Goal: Contribute content: Contribute content

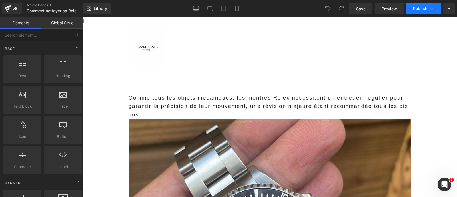
click at [417, 10] on span "Publish" at bounding box center [420, 8] width 14 height 5
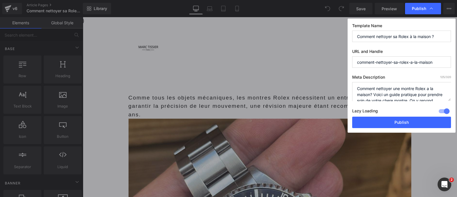
click at [417, 32] on input "Comment nettoyer sa Rolex à la maison ?" at bounding box center [401, 36] width 99 height 11
paste input "Nettoyage Rolex a la maison : 500€ économisés avec cette routine simple"
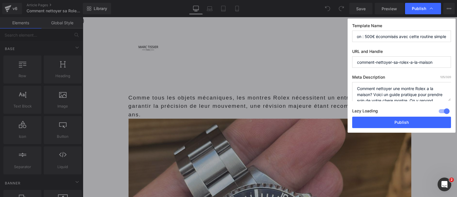
drag, startPoint x: 383, startPoint y: 39, endPoint x: 387, endPoint y: 36, distance: 4.8
click at [382, 39] on input "Nettoyage Rolex a la maison : 500€ économisés avec cette routine simple" at bounding box center [401, 36] width 99 height 11
drag, startPoint x: 365, startPoint y: 35, endPoint x: 333, endPoint y: 34, distance: 31.5
click at [333, 34] on div "Publish Template Name Nettoyage Rolex a la maison : 500€ économisés avec cette …" at bounding box center [228, 98] width 457 height 197
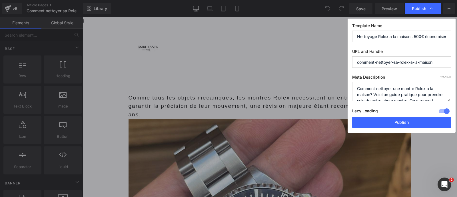
click at [367, 34] on input "Nettoyage Rolex a la maison : 500€ économisés avec cette routine simple" at bounding box center [401, 36] width 99 height 11
drag, startPoint x: 406, startPoint y: 36, endPoint x: 445, endPoint y: 40, distance: 39.6
click at [445, 40] on input "Nettoyage Rolex a la maison : 500€ économisés avec cette routine simple" at bounding box center [401, 36] width 99 height 11
click at [418, 36] on input "Nettoyage Rolex a la maison : 500€ économisés avec cette routine simple" at bounding box center [401, 36] width 99 height 11
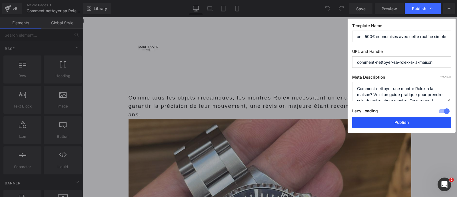
type input "Nettoyage Rolex a la maison : 500€ économisés avec cette routine simple"
click at [399, 123] on button "Publish" at bounding box center [401, 122] width 99 height 11
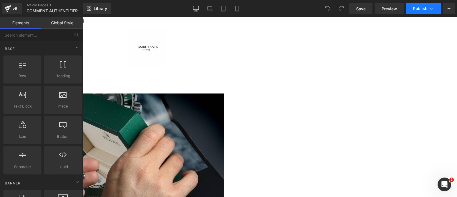
click at [416, 11] on button "Publish" at bounding box center [423, 8] width 35 height 11
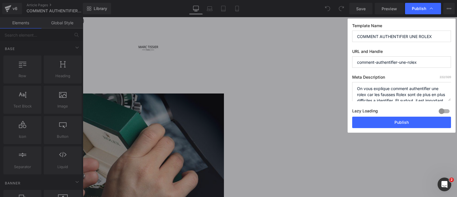
click at [397, 36] on input "COMMENT AUTHENTIFIER UNE ROLEX" at bounding box center [401, 36] width 99 height 11
paste input "es techniques infaillibles démasquent 95% des fausses Rolex en 30 secondes"
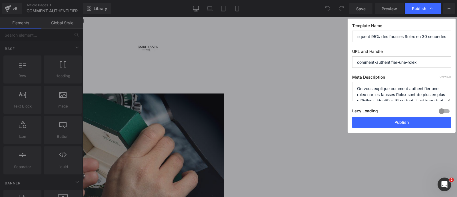
type input "Ces techniques infaillibles démasquent 95% des fausses Rolex en 30 secondes"
click at [444, 111] on div at bounding box center [445, 111] width 14 height 9
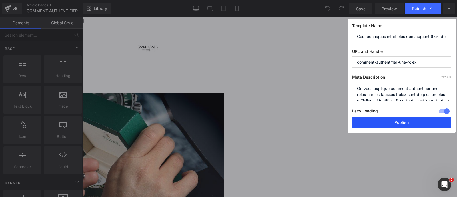
drag, startPoint x: 411, startPoint y: 119, endPoint x: 366, endPoint y: 103, distance: 48.0
click at [411, 119] on button "Publish" at bounding box center [401, 122] width 99 height 11
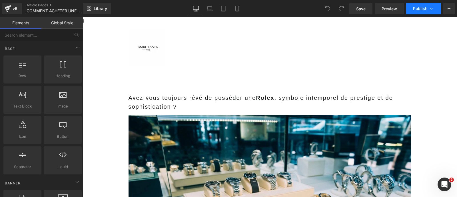
click at [426, 7] on span "Publish" at bounding box center [420, 8] width 14 height 5
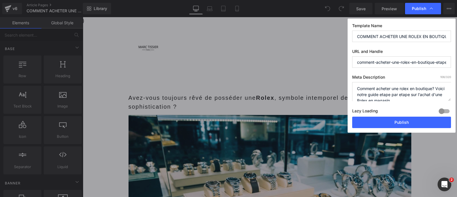
click at [379, 33] on input "COMMENT ACHETER UNE ROLEX EN BOUTIQUE, ETAPES PAR ETAPES" at bounding box center [401, 36] width 99 height 11
paste input "2 ans d'attente moyenne pour acheter une rolex en boutique, mais ces astuces ch…"
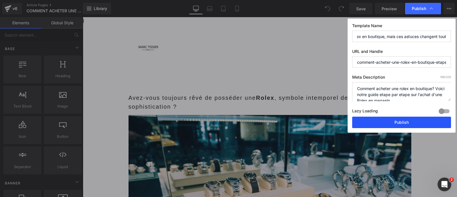
type input "2 ans d'attente moyenne pour acheter une rolex en boutique, mais ces astuces ch…"
click at [382, 122] on button "Publish" at bounding box center [401, 122] width 99 height 11
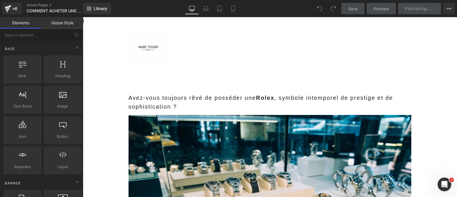
scroll to position [0, 0]
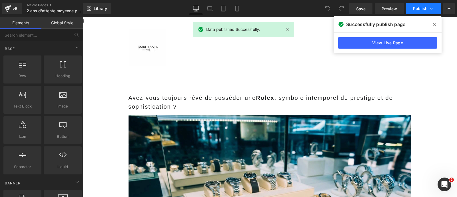
click at [419, 7] on span "Publish" at bounding box center [420, 8] width 14 height 5
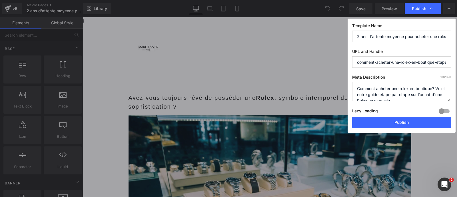
click at [443, 108] on div at bounding box center [445, 111] width 14 height 9
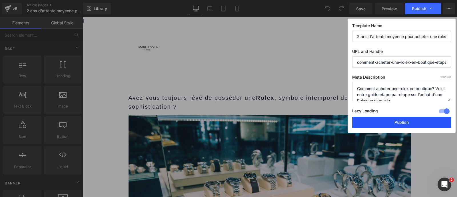
click at [405, 120] on button "Publish" at bounding box center [401, 122] width 99 height 11
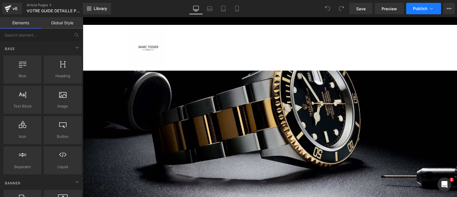
click at [422, 8] on span "Publish" at bounding box center [420, 8] width 14 height 5
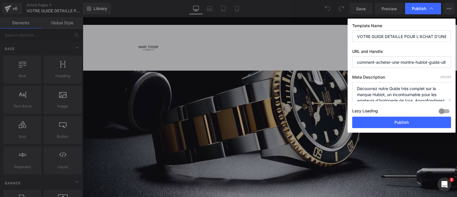
click at [389, 33] on input "VOTRE GUIDE DETAILLE POUR L'ACHAT D'UNE MONTRE HUBLOT" at bounding box center [401, 36] width 99 height 11
paste input "Cette astuce permet d'acheter une Hublot 30% moins cher que le prix boutique"
drag, startPoint x: 387, startPoint y: 33, endPoint x: 333, endPoint y: 36, distance: 54.4
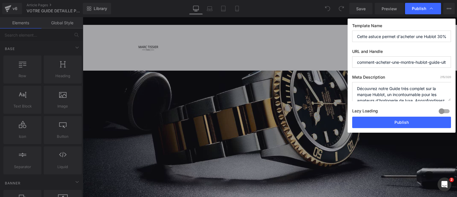
click at [333, 36] on div "Publish Template Name Cette astuce permet d'acheter une Hublot 30% moins cher q…" at bounding box center [228, 98] width 457 height 197
click at [368, 35] on input "Cette astuce permet d'acheter une Hublot 30% moins cher que le prix boutique" at bounding box center [401, 36] width 99 height 11
click at [359, 37] on input "Cette astuce permet d'acheter une Hublot 30% moins cher que le prix boutique" at bounding box center [401, 36] width 99 height 11
click at [401, 36] on input "Quelle est cette astuce permet d'acheter une Hublot 30% moins cher que le prix …" at bounding box center [401, 36] width 99 height 11
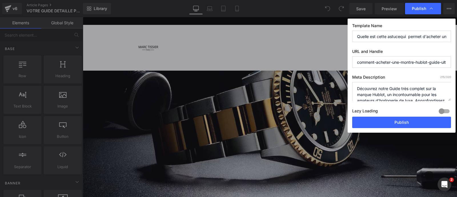
click at [401, 36] on input "Quelle est cette astucequi permet d'acheter une Hublot 30% moins cher que le pr…" at bounding box center [401, 36] width 99 height 11
click at [409, 37] on input "Quelle est cette astuce qui permet d'acheter une Hublot 30% moins cher que le p…" at bounding box center [401, 36] width 99 height 11
drag, startPoint x: 409, startPoint y: 34, endPoint x: 442, endPoint y: 39, distance: 33.0
click at [442, 39] on input "Quelle est cette astuce qui permet d'acheter une Hublot 30% moins cher que le p…" at bounding box center [401, 36] width 99 height 11
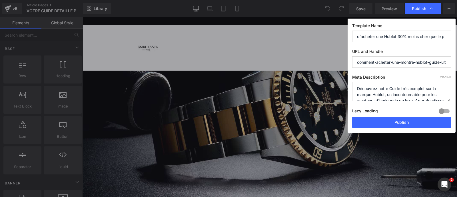
click at [403, 37] on input "Quelle est cette astuce qui permet d'acheter une Hublot 30% moins cher que le p…" at bounding box center [401, 36] width 99 height 11
drag, startPoint x: 426, startPoint y: 35, endPoint x: 444, endPoint y: 37, distance: 18.1
click at [453, 36] on div "Template Name Quelle est cette astuce qui permet d'acheter une Hublot 30% moins…" at bounding box center [402, 76] width 108 height 114
click at [425, 37] on input "Quelle est cette astuce qui permet d'acheter une Hublot 30% moins cher que le p…" at bounding box center [401, 36] width 99 height 11
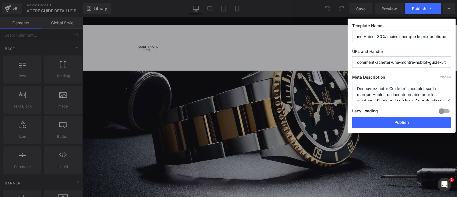
click at [447, 37] on input "Quelle est cette astuce qui permet d'acheter une Hublot 30% moins cher que le p…" at bounding box center [401, 36] width 99 height 11
type input "Quelle est cette astuce qui permet d'acheter une Hublot 30% moins cher que le p…"
click at [444, 111] on div at bounding box center [445, 111] width 14 height 9
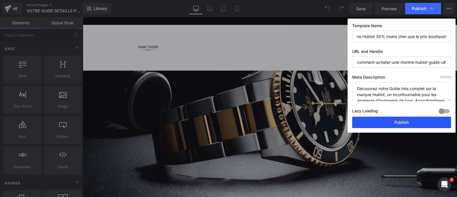
scroll to position [0, 0]
drag, startPoint x: 428, startPoint y: 121, endPoint x: 366, endPoint y: 105, distance: 64.0
click at [428, 121] on button "Publish" at bounding box center [401, 122] width 99 height 11
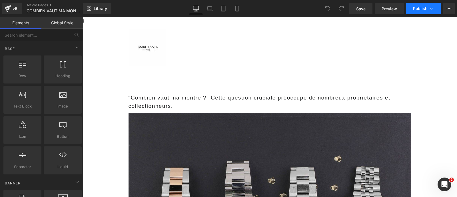
click at [433, 9] on icon at bounding box center [432, 9] width 6 height 6
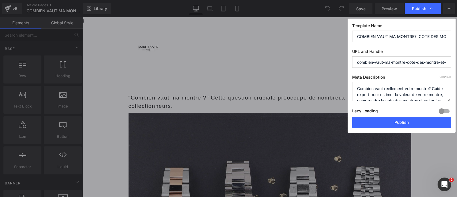
click at [407, 36] on input "COMBIEN VAUT MA MONTRE? COTE DES MONTRE ET EVALUATION." at bounding box center [401, 36] width 99 height 11
paste input "Votre montre vintage vaut peut-être une fortune… voici comment le savoir gratui…"
drag, startPoint x: 407, startPoint y: 36, endPoint x: 336, endPoint y: 36, distance: 71.2
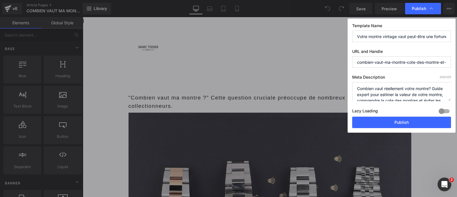
click at [336, 36] on div "Publish Template Name Votre montre vintage vaut peut-être une fortune… voici co…" at bounding box center [228, 98] width 457 height 197
click at [392, 36] on input "Votre montre vintage vaut peut-être une fortune… voici comment le savoir gratui…" at bounding box center [401, 36] width 99 height 11
click at [390, 35] on input "Votre montre vintage vaut peut-être une fortune… voici comment le savoir gratui…" at bounding box center [401, 36] width 99 height 11
type input "Votre montre vaut peut-être une fortune… voici comment le savoir gratuitement"
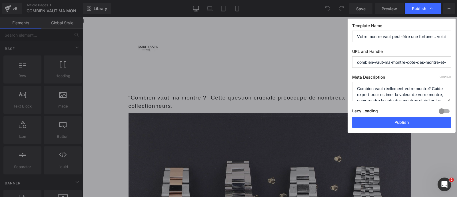
click at [447, 110] on div at bounding box center [445, 111] width 14 height 9
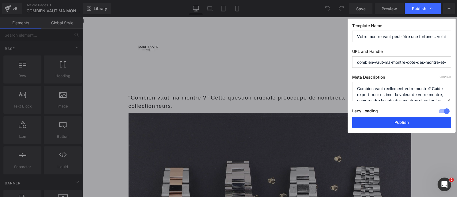
click at [425, 122] on button "Publish" at bounding box center [401, 122] width 99 height 11
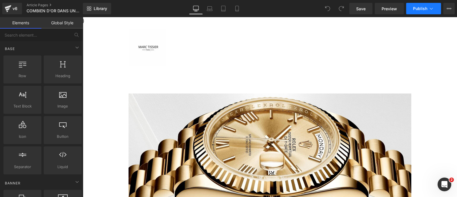
click at [430, 13] on button "Publish" at bounding box center [423, 8] width 35 height 11
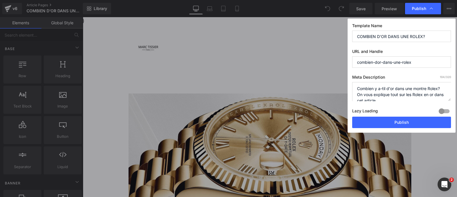
click at [447, 110] on div at bounding box center [445, 111] width 14 height 9
click at [417, 33] on input "COMBIEN D'OR DANS UNE ROLEX?" at bounding box center [401, 36] width 99 height 11
paste input "Votre Rolex en or contient exactement 75% d'or pur… voici comment le calculer"
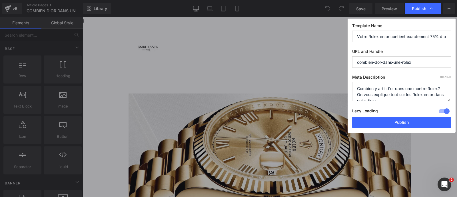
drag, startPoint x: 417, startPoint y: 33, endPoint x: 313, endPoint y: 33, distance: 104.0
click at [313, 33] on div "Publish Template Name Votre Rolex en or contient exactement 75% d'or pur… voici…" at bounding box center [228, 98] width 457 height 197
click at [390, 35] on input "Votre Rolex en or contient exactement 75% d'or pur… voici comment le calculer" at bounding box center [401, 36] width 99 height 11
drag, startPoint x: 413, startPoint y: 36, endPoint x: 454, endPoint y: 42, distance: 42.1
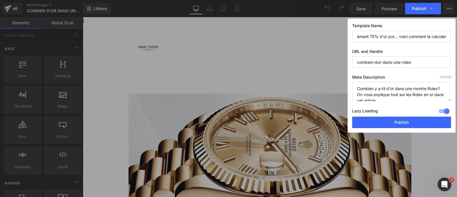
click at [454, 42] on div "Template Name Votre Rolex en or contient exactement 75% d'or pur… voici comment…" at bounding box center [402, 76] width 108 height 114
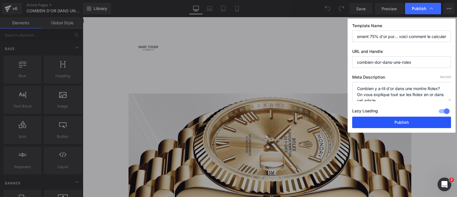
type input "Votre Rolex en or contient exactement 75% d'or pur… voici comment le calculer"
click at [405, 121] on button "Publish" at bounding box center [401, 122] width 99 height 11
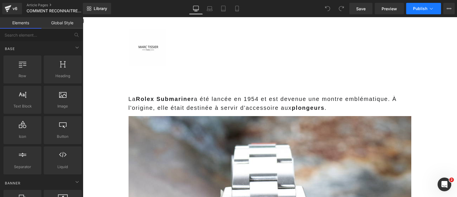
click at [430, 5] on button "Publish" at bounding box center [423, 8] width 35 height 11
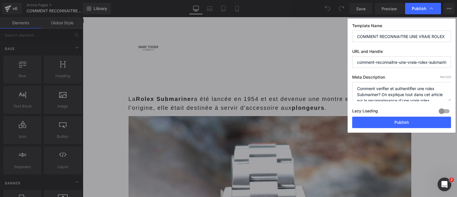
click at [388, 32] on input "COMMENT RECONNAITRE UNE VRAIE ROLEX SUBMARINER COMME UN PRO?" at bounding box center [401, 36] width 99 height 11
paste input "'est la methode qu'utilisent les experts pour authentifier une vraie Rolex Subm…"
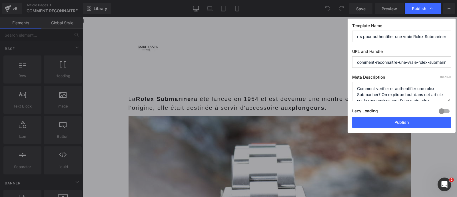
type input "C'est la methode qu'utilisent les experts pour authentifier une vraie Rolex Sub…"
click at [394, 60] on input "comment-reconnaitre-une-vraie-rolex-submariner-comme-un-pro" at bounding box center [401, 61] width 99 height 11
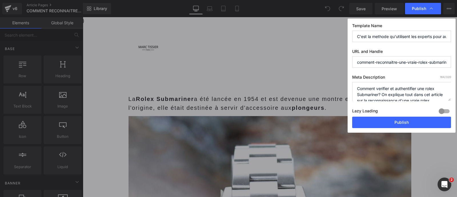
click at [398, 48] on div "Template Name C'est la methode qu'utilisent les experts pour authentifier une v…" at bounding box center [402, 76] width 108 height 114
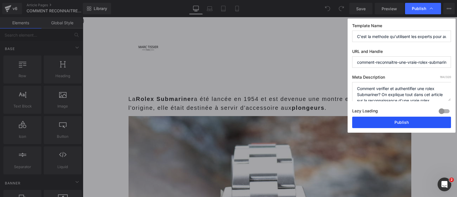
click at [401, 121] on button "Publish" at bounding box center [401, 122] width 99 height 11
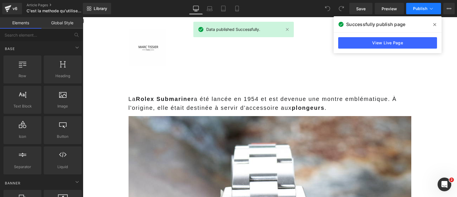
click at [424, 6] on span "Publish" at bounding box center [420, 8] width 14 height 5
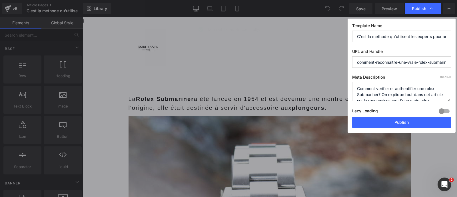
click at [446, 111] on div at bounding box center [445, 111] width 14 height 9
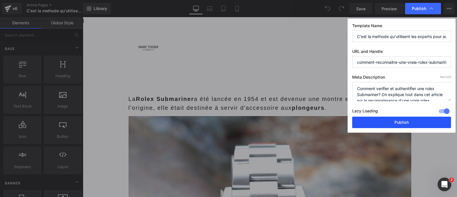
click at [424, 121] on button "Publish" at bounding box center [401, 122] width 99 height 11
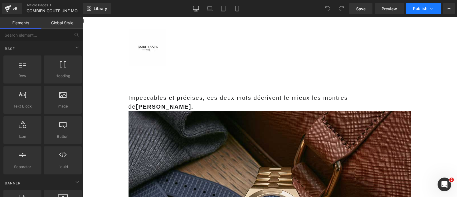
click at [437, 7] on button "Publish" at bounding box center [423, 8] width 35 height 11
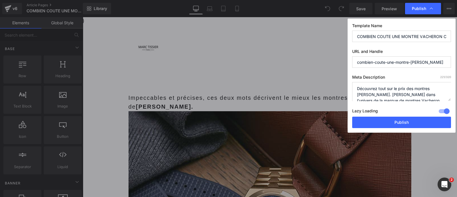
click at [396, 38] on input "COMBIEN COUTE UNE MONTRE VACHERON CONSTANTIN" at bounding box center [401, 36] width 99 height 11
paste input "ombien coûte une Vacheron Constantin ? De 13 700€ pour débuter à plusieurs mill…"
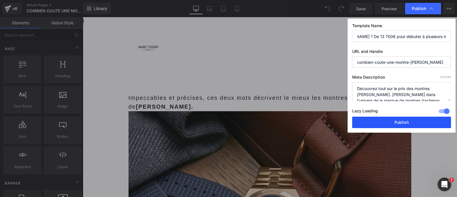
type input "Combien coûte une Vacheron Constantin ? De 13 700€ pour débuter à plusieurs mil…"
click at [373, 122] on button "Publish" at bounding box center [401, 122] width 99 height 11
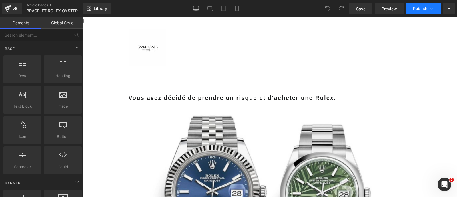
click at [422, 10] on span "Publish" at bounding box center [420, 8] width 14 height 5
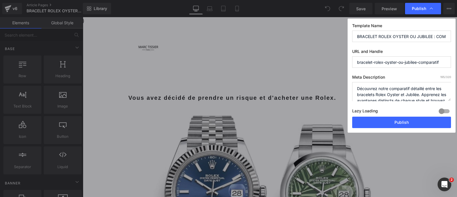
click at [446, 112] on div at bounding box center [445, 111] width 14 height 9
click at [398, 36] on input "BRACELET ROLEX OYSTER OU JUBILEE : COMPARATIF." at bounding box center [401, 36] width 99 height 11
paste input "racelet Oyster ou Jubilee : ce choix influence la valeur de revente de 15%"
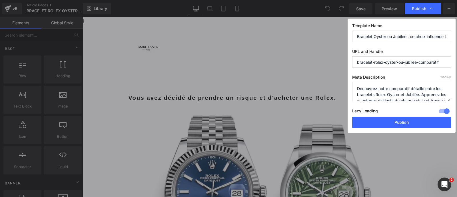
drag, startPoint x: 398, startPoint y: 36, endPoint x: 330, endPoint y: 30, distance: 68.3
click at [330, 30] on div "Publish Template Name Bracelet Oyster ou Jubilee : ce choix influence la valeur…" at bounding box center [228, 98] width 457 height 197
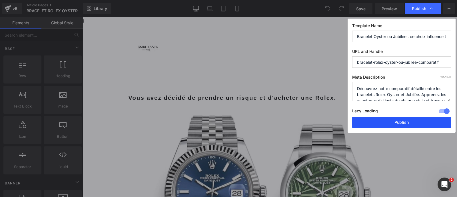
type input "Bracelet Oyster ou Jubilee : ce choix influence la valeur de revente de 15%"
click at [390, 123] on button "Publish" at bounding box center [401, 122] width 99 height 11
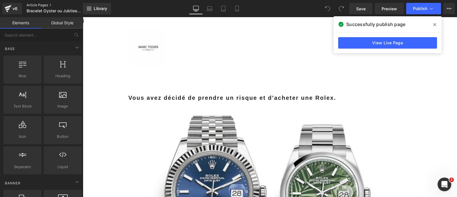
click at [31, 5] on link "Article Pages" at bounding box center [60, 5] width 66 height 5
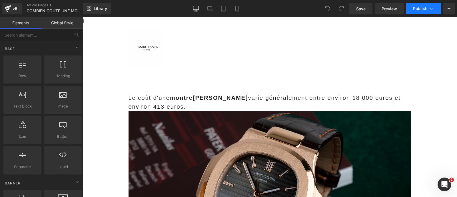
click at [417, 11] on button "Publish" at bounding box center [423, 8] width 35 height 11
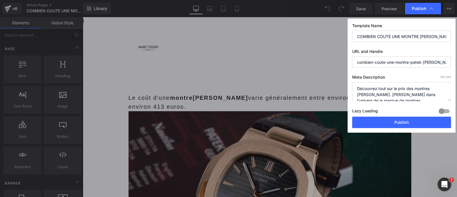
click at [390, 35] on input "COMBIEN COUTE UNE MONTRE PATEK PHILIPPE" at bounding box center [401, 36] width 99 height 11
paste input "De 18 000€ à 1,76 million € : découvrez l'amplitude folle des prix Patek Philip…"
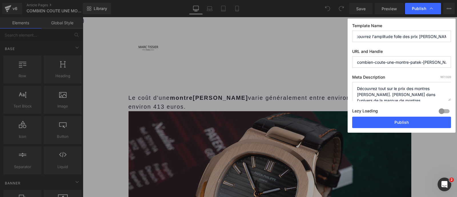
type input "De 18 000€ à 1,76 million € : découvrez l'amplitude folle des prix Patek Philip…"
click at [443, 112] on div at bounding box center [445, 111] width 14 height 9
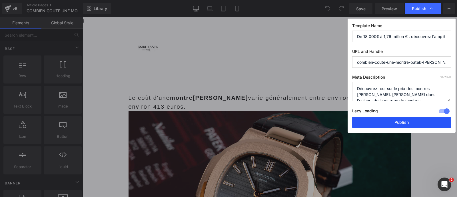
click at [422, 119] on button "Publish" at bounding box center [401, 122] width 99 height 11
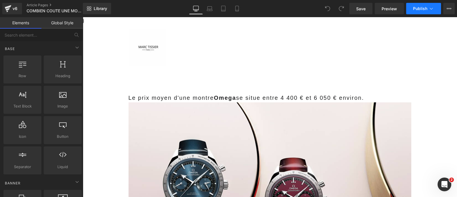
click at [423, 12] on button "Publish" at bounding box center [423, 8] width 35 height 11
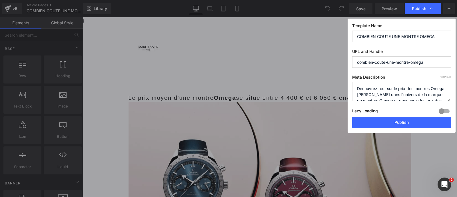
click at [446, 110] on div at bounding box center [445, 111] width 14 height 9
click at [391, 33] on input "COMBIEN COUTE UNE MONTRE OMEGA" at bounding box center [401, 36] width 99 height 11
paste input "Prix des montres Omega : de 1 800€ à 54 000€, voici pourquoi ces écarts de prix…"
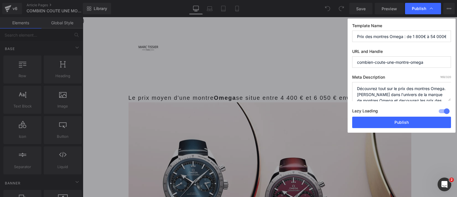
scroll to position [0, 100]
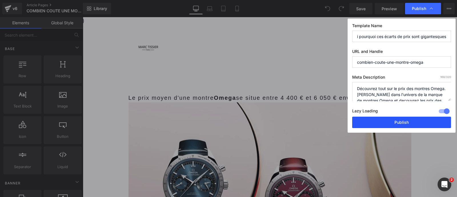
type input "Prix des montres Omega : de 1 800€ à 54 000€, voici pourquoi ces écarts de prix…"
click at [386, 123] on button "Publish" at bounding box center [401, 122] width 99 height 11
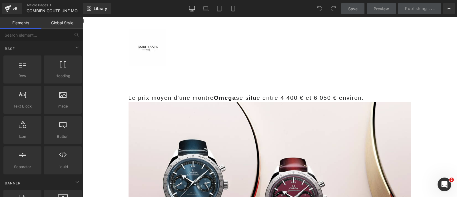
scroll to position [0, 0]
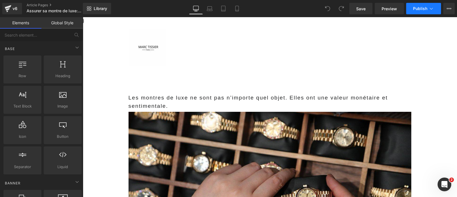
click at [424, 11] on button "Publish" at bounding box center [423, 8] width 35 height 11
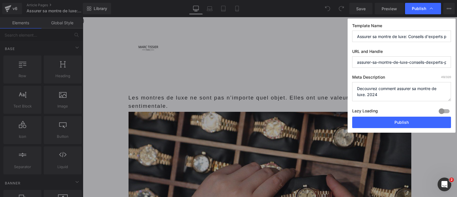
click at [401, 33] on input "Assurer sa montre de luxe: Conseils d'experts pour securiser son investissement…" at bounding box center [401, 36] width 99 height 11
paste input "VOTRE ROLEX N'EST PAS ASSURÉE CORRECTEMENT… ET CELA PEUT COÛTER 50 000€"
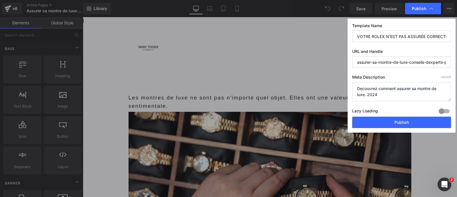
scroll to position [0, 81]
type input "VOTRE ROLEX N'EST PAS ASSURÉE CORRECTEMENT… ET CELA PEUT COÛTER 50 000€"
click at [443, 110] on div at bounding box center [445, 111] width 14 height 9
click at [373, 94] on textarea "Decouvrez comment assurer sa montre de luxe. 2024" at bounding box center [401, 91] width 99 height 19
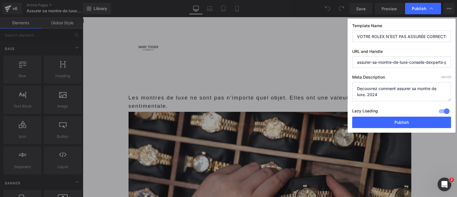
click at [373, 94] on textarea "Decouvrez comment assurer sa montre de luxe. 2024" at bounding box center [401, 91] width 99 height 19
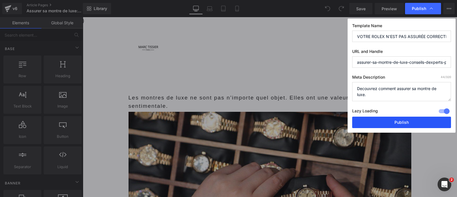
type textarea "Decouvrez comment assurer sa montre de luxe."
click at [392, 121] on button "Publish" at bounding box center [401, 122] width 99 height 11
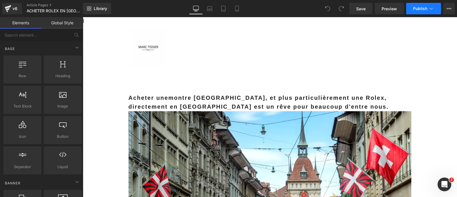
click at [427, 8] on span "Publish" at bounding box center [420, 8] width 14 height 5
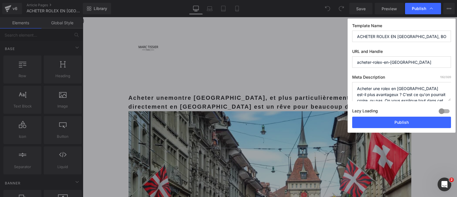
click at [424, 34] on input "ACHETER ROLEX EN [GEOGRAPHIC_DATA], BONNE IDEE?" at bounding box center [401, 36] width 99 height 11
paste input "UNE ROLEX EN [GEOGRAPHIC_DATA] FAIT ÉCONOMISER JUSQU'À 25% SUR LE PRIX FRANÇAIS!"
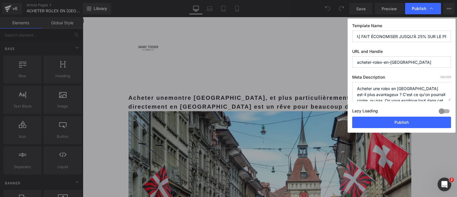
type input "ACHETER UNE ROLEX EN [GEOGRAPHIC_DATA] FAIT ÉCONOMISER JUSQU'À 25% SUR LE PRIX …"
click at [444, 111] on div at bounding box center [445, 111] width 14 height 9
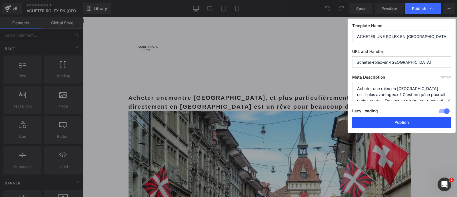
click at [403, 119] on button "Publish" at bounding box center [401, 122] width 99 height 11
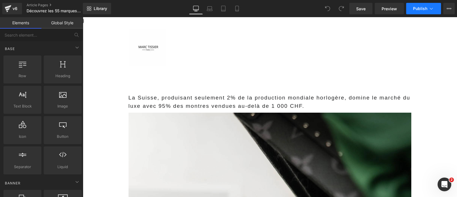
click at [424, 8] on span "Publish" at bounding box center [420, 8] width 14 height 5
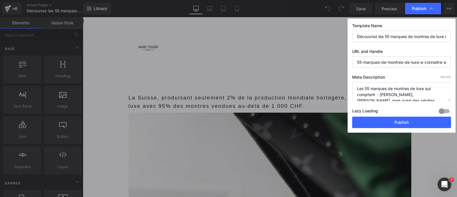
click at [445, 110] on div at bounding box center [445, 111] width 14 height 9
click at [392, 38] on input "Découvrez les 55 marques de montres de luxe qui font rêver (et celles qui vont …" at bounding box center [401, 36] width 99 height 11
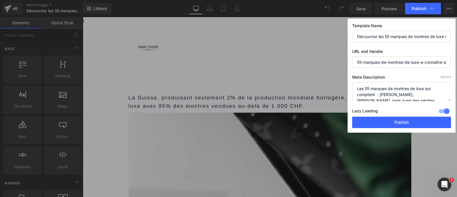
paste input "CES 55 MARQUES DE MONTRES DE LUXE DOMINENT LE MARCHÉ MONDIAL… LES CONNAISSEZ-VO…"
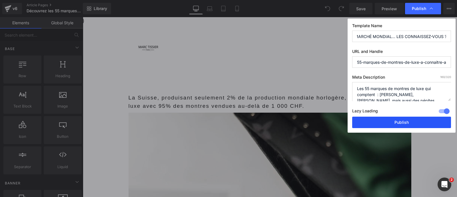
type input "CES 55 MARQUES DE MONTRES DE LUXE DOMINENT LE MARCHÉ MONDIAL… LES CONNAISSEZ-VO…"
drag, startPoint x: 386, startPoint y: 126, endPoint x: 356, endPoint y: 105, distance: 37.3
click at [386, 126] on button "Publish" at bounding box center [401, 122] width 99 height 11
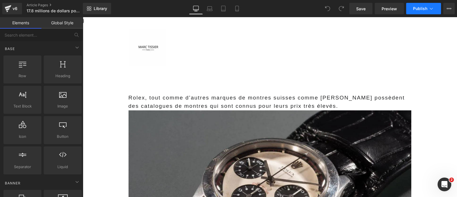
click at [427, 6] on span "Publish" at bounding box center [420, 8] width 14 height 5
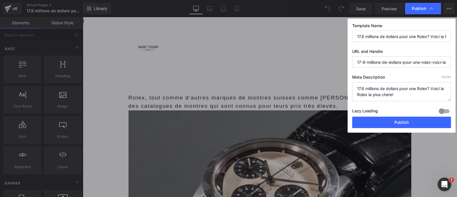
click at [368, 33] on input "17.8 millions de dollars pour une Rolex? Voici la Rolex la plus chere!" at bounding box center [401, 36] width 99 height 11
paste input "PAUL NEWMAN L'AVAIT PAYÉE 200$ EN 1972… ELLE VAUT AUJOURD'HUI 17,8 MILLIONS"
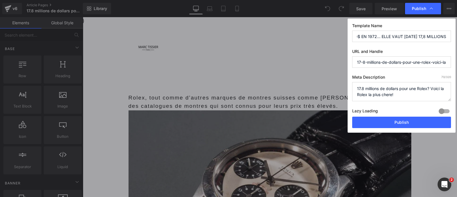
type input "PAUL NEWMAN L'AVAIT PAYÉE 200$ EN 1972… ELLE VAUT AUJOURD'HUI 17,8 MILLIONS"
click at [444, 111] on div at bounding box center [445, 111] width 14 height 9
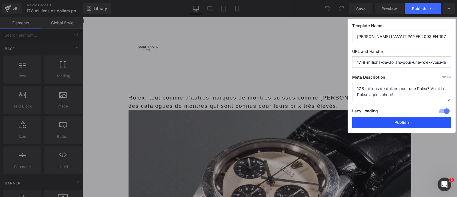
click at [412, 121] on button "Publish" at bounding box center [401, 122] width 99 height 11
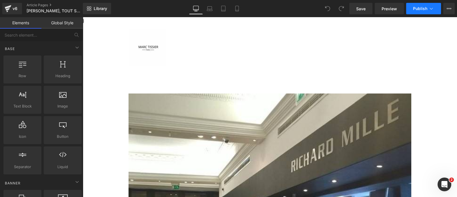
click at [422, 12] on button "Publish" at bounding box center [423, 8] width 35 height 11
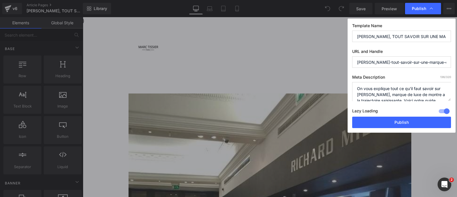
click at [387, 38] on input "[PERSON_NAME], TOUT SAVOIR SUR UNE MARQUE DE L'ULTRA-LUXE" at bounding box center [401, 36] width 99 height 11
click at [387, 38] on input "RICHARD MILLE, TOUT SAVOIR SUR UNE MARQUE DE L'ULTRA-LUXE" at bounding box center [401, 36] width 99 height 11
paste input "CETTE MARQUE NÉE EN 2001 FAIT PASSER ROLEX ET PATEK PHILIPPE POUR DES PETITS JO…"
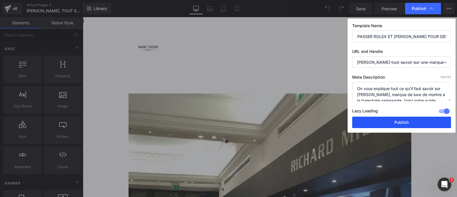
type input "CETTE MARQUE NÉE EN 2001 FAIT PASSER ROLEX ET PATEK PHILIPPE POUR DES PETITS JO…"
click at [378, 119] on button "Publish" at bounding box center [401, 122] width 99 height 11
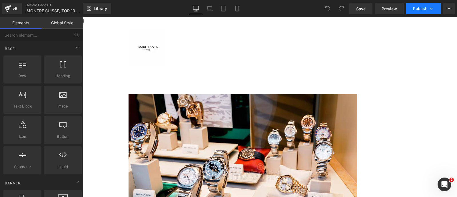
click at [417, 9] on span "Publish" at bounding box center [420, 8] width 14 height 5
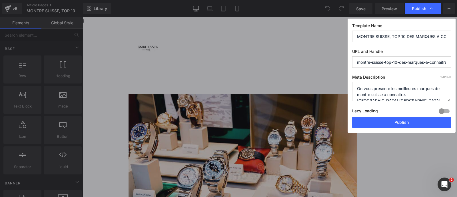
click at [401, 32] on input "MONTRE SUISSE, TOP 10 DES MARQUES A CONNAITRE" at bounding box center [401, 36] width 99 height 11
paste input "AU-DELÀ DE ROLEX ET PATEK : CES 10 MARQUES SUISSES VALENT LE DÉTOUR"
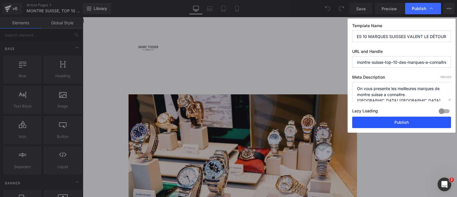
type input "AU-DELÀ DE ROLEX ET PATEK : CES 10 MARQUES SUISSES VALENT LE DÉTOUR"
click at [444, 112] on div at bounding box center [445, 111] width 14 height 9
click at [411, 120] on button "Publish" at bounding box center [401, 122] width 99 height 11
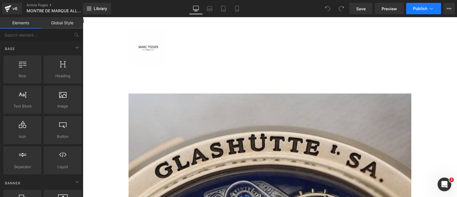
click at [421, 5] on button "Publish" at bounding box center [423, 8] width 35 height 11
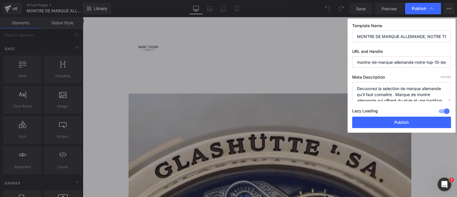
click at [415, 34] on input "MONTRE DE MARQUE ALLEMANDE, NOTRE TOP 10 DES MEILLEURES MARQUES ALLEMANDES" at bounding box center [401, 36] width 99 height 11
paste input "CES 10 MARQUES ALLEMANDES RIVALISENT AVEC LES SUISSES… ET COÛTENT 50% MOINS CHER"
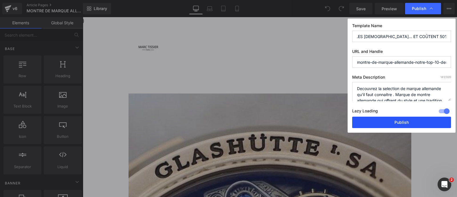
type input "CES 10 MARQUES ALLEMANDES RIVALISENT AVEC LES SUISSES… ET COÛTENT 50% MOINS CHER"
click at [417, 122] on button "Publish" at bounding box center [401, 122] width 99 height 11
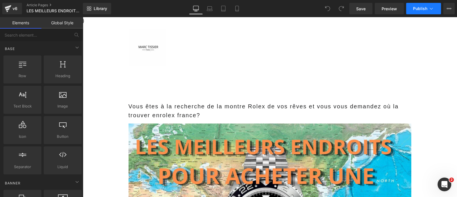
click at [437, 6] on button "Publish" at bounding box center [423, 8] width 35 height 11
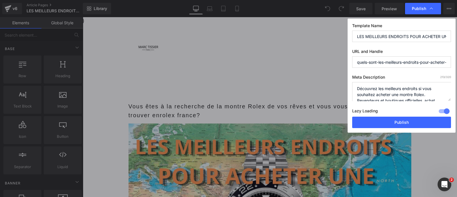
click at [392, 36] on input "LES MEILLEURS ENDROITS POUR ACHETER UNE ROLEX PAS CHER EN 2023." at bounding box center [401, 36] width 99 height 11
paste input "89% DES ROLEX SE VENDENT AILLEURS QU'EN BOUTIQUE OFFICIELLE… VOICI OÙ LES TROUV…"
drag, startPoint x: 379, startPoint y: 36, endPoint x: 318, endPoint y: 31, distance: 61.3
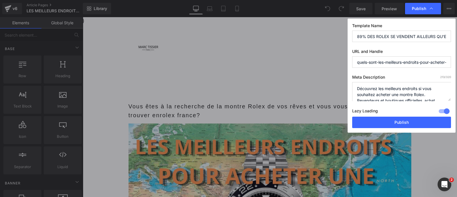
click at [318, 31] on div "Publish Template Name 89% DES ROLEX SE VENDENT AILLEURS QU'EN BOUTIQUE OFFICIEL…" at bounding box center [228, 98] width 457 height 197
click at [377, 38] on input "89% DES ROLEX SE VENDENT AILLEURS QU'EN BOUTIQUE OFFICIELLE… VOICI OÙ LES TROUV…" at bounding box center [401, 36] width 99 height 11
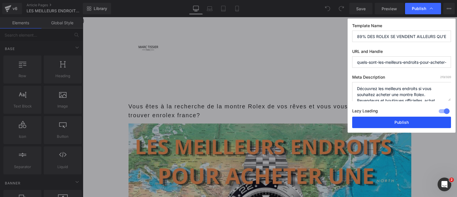
type input "89% DES ROLEX SE VENDENT AILLEURS QU'EN BOUTIQUE OFFICIELLE… VOICI OÙ LES TROUV…"
click at [402, 121] on button "Publish" at bounding box center [401, 122] width 99 height 11
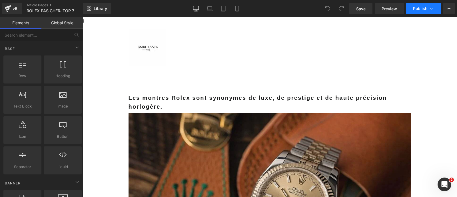
click at [423, 8] on span "Publish" at bounding box center [420, 8] width 14 height 5
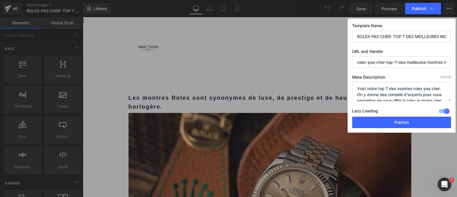
click at [389, 36] on input "ROLEX PAS CHER: TOP 7 DES MEILLEURES MONTRES ROLEX A PRIX REDUIT" at bounding box center [401, 36] width 99 height 11
paste input "CETTE ROLEX À 4 750€ EST LA MOINS CHÈRE DE LA GAMME… ET SA COTE MONTE"
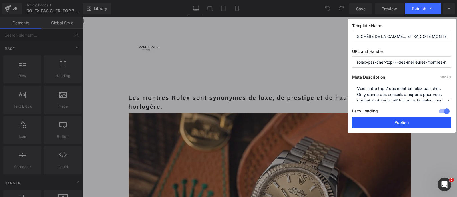
type input "CETTE ROLEX À 4 750€ EST LA MOINS CHÈRE DE LA GAMME… ET SA COTE MONTE"
click at [388, 120] on button "Publish" at bounding box center [401, 122] width 99 height 11
